Goal: Information Seeking & Learning: Find specific fact

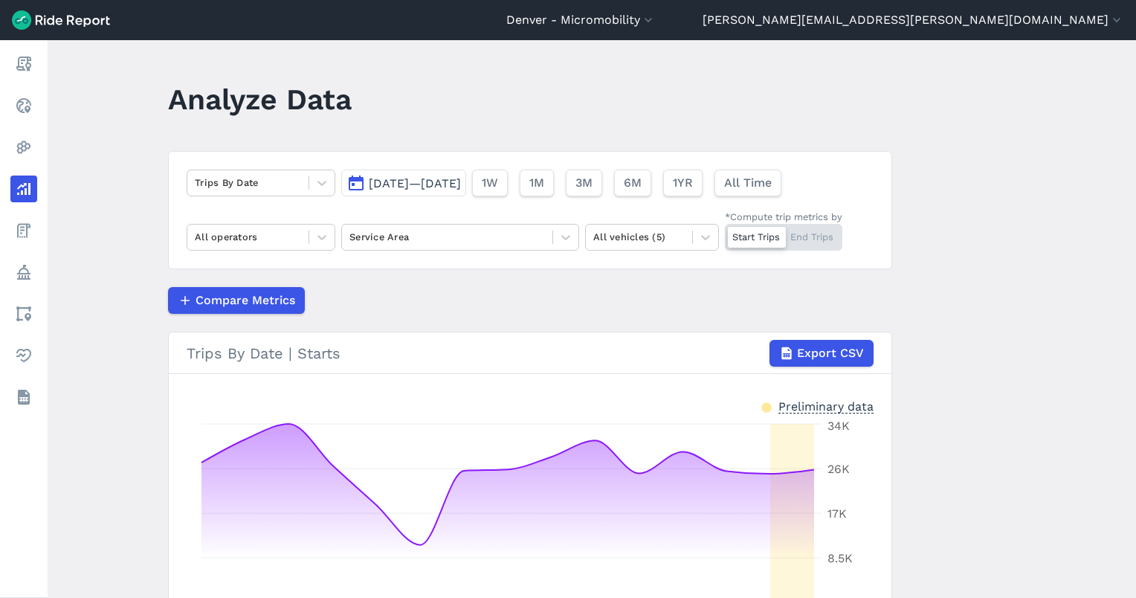
click at [413, 162] on div "Trips By Date [DATE]—[DATE] 1W 1M 3M 6M 1YR All Time All operators Service Area…" at bounding box center [530, 210] width 724 height 118
click at [414, 181] on span "[DATE]—[DATE]" at bounding box center [415, 183] width 92 height 14
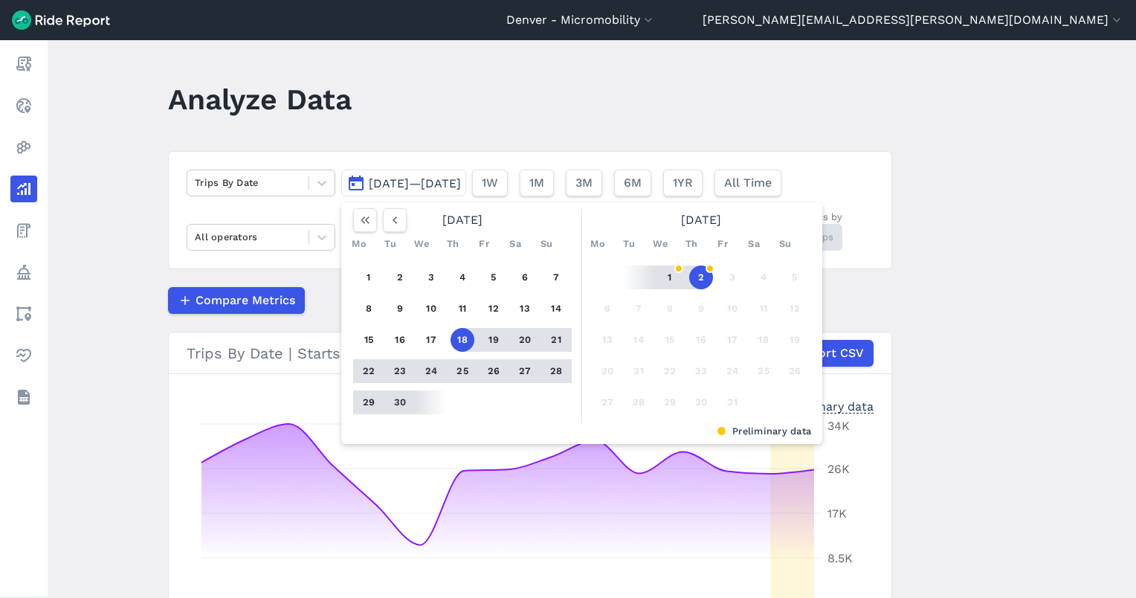
click at [404, 403] on button "30" at bounding box center [400, 402] width 24 height 24
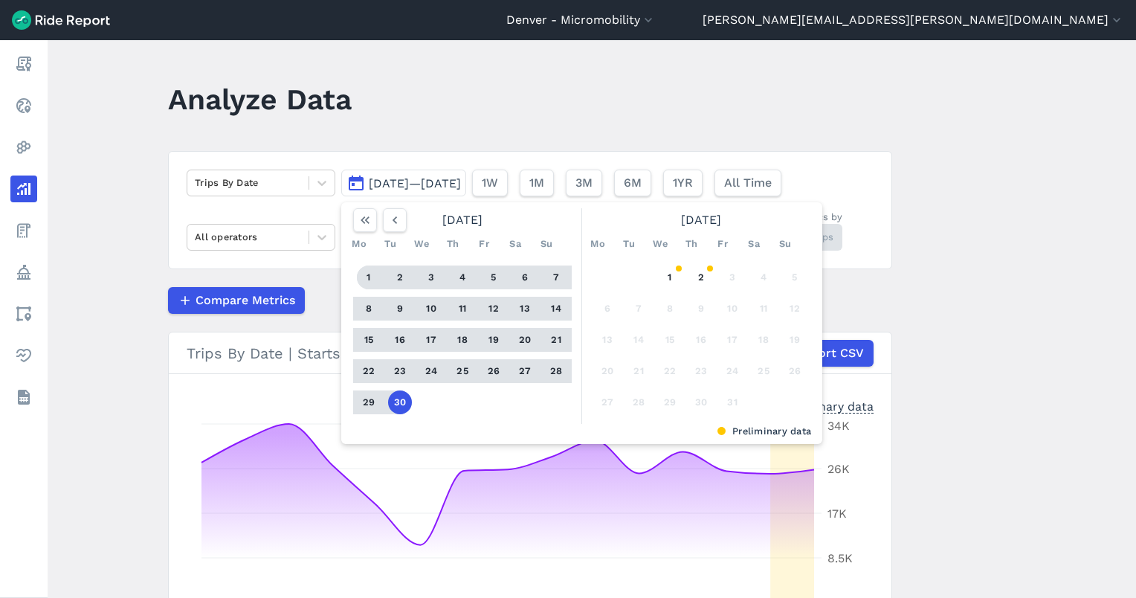
click at [365, 272] on button "1" at bounding box center [369, 277] width 24 height 24
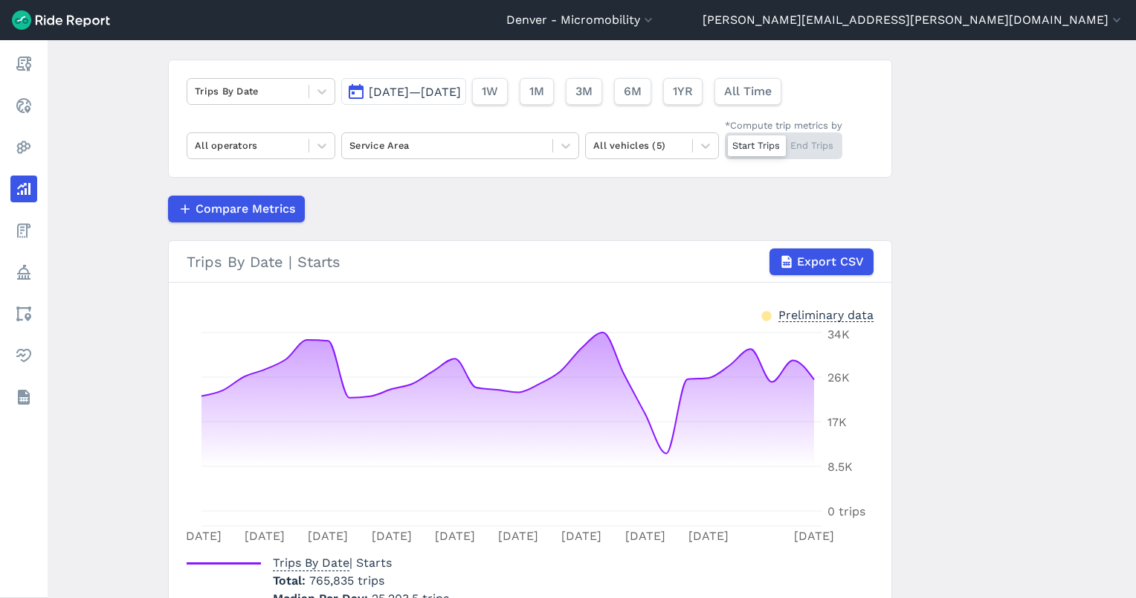
scroll to position [172, 0]
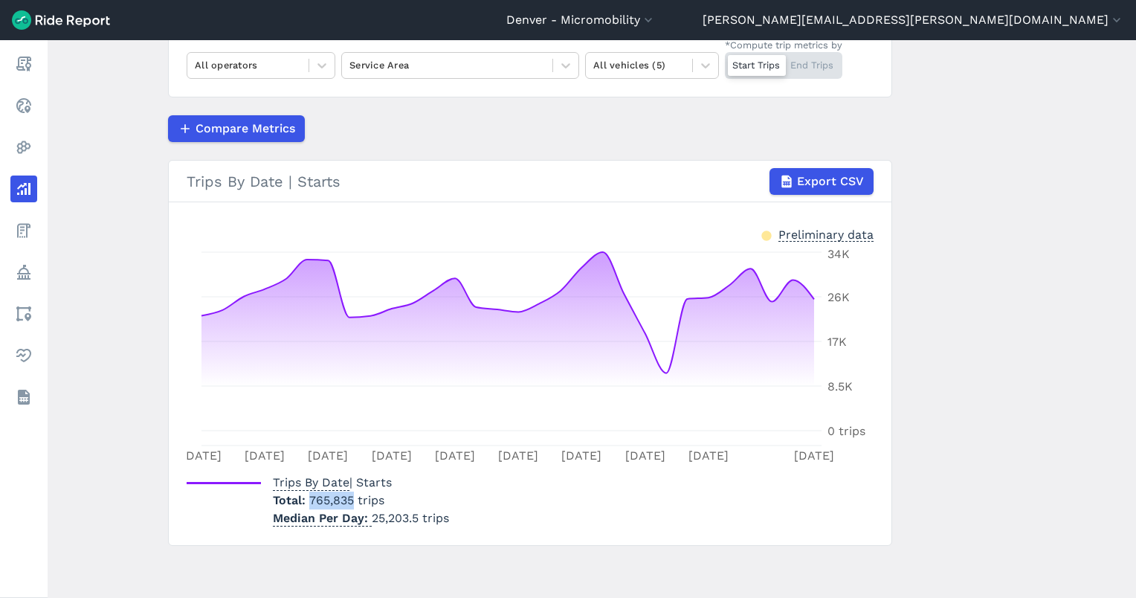
drag, startPoint x: 351, startPoint y: 494, endPoint x: 303, endPoint y: 497, distance: 48.4
click at [303, 497] on p "Total 765,835 trips" at bounding box center [361, 500] width 176 height 18
click at [309, 500] on span "765,835 trips" at bounding box center [346, 500] width 75 height 14
copy span "765,835 trips"
